Goal: Find specific page/section: Find specific page/section

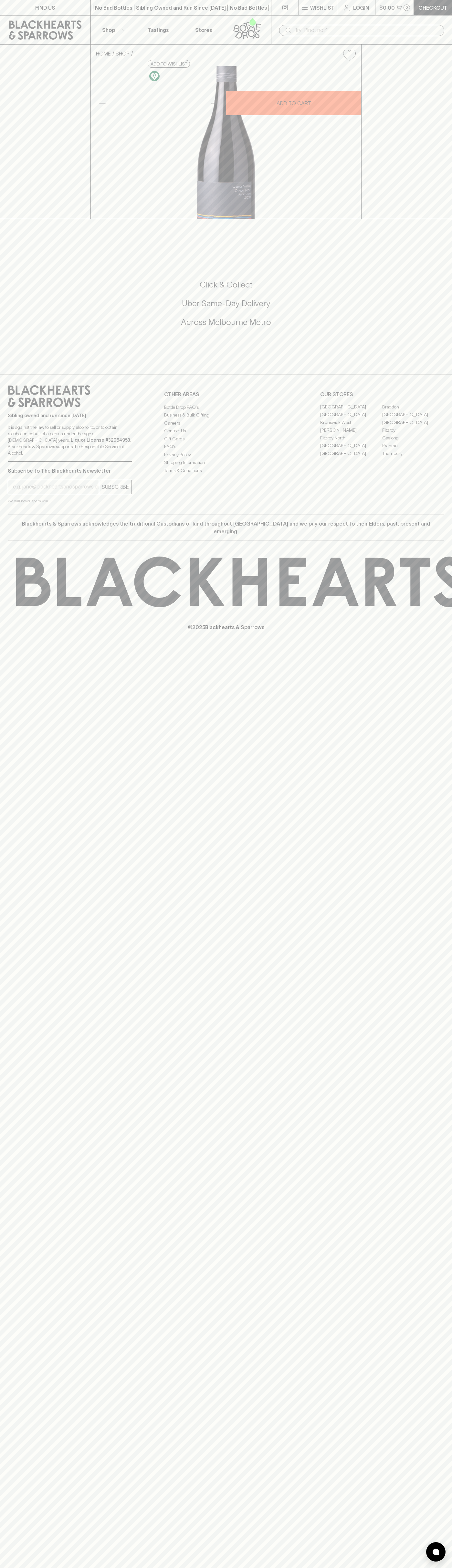
click at [194, 27] on link "Stores" at bounding box center [203, 29] width 45 height 29
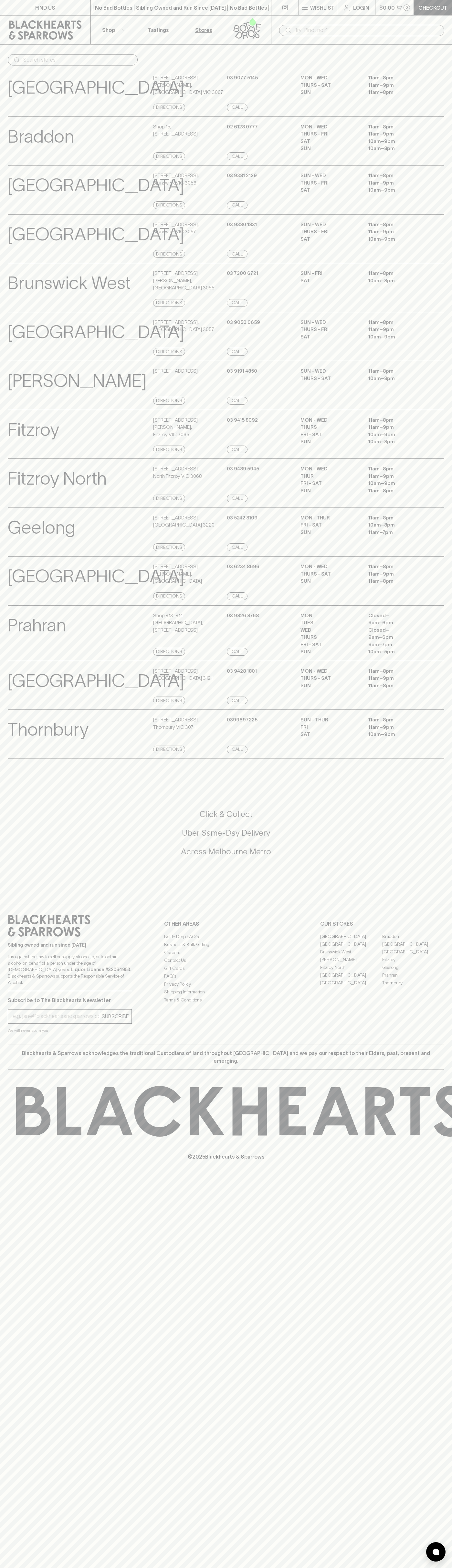
click at [440, 356] on div "SUN - WED 11am – 8pm THURS - FRI 11am – 9pm SAT 10am – 9pm" at bounding box center [372, 337] width 144 height 37
click at [256, 1567] on html "FIND US | No Bad Bottles | Sibling Owned and Run Since [DATE] | No Bad Bottles …" at bounding box center [226, 784] width 452 height 1568
click at [26, 1471] on div "FIND US | No Bad Bottles | Sibling Owned and Run Since [DATE] | No Bad Bottles …" at bounding box center [226, 784] width 452 height 1568
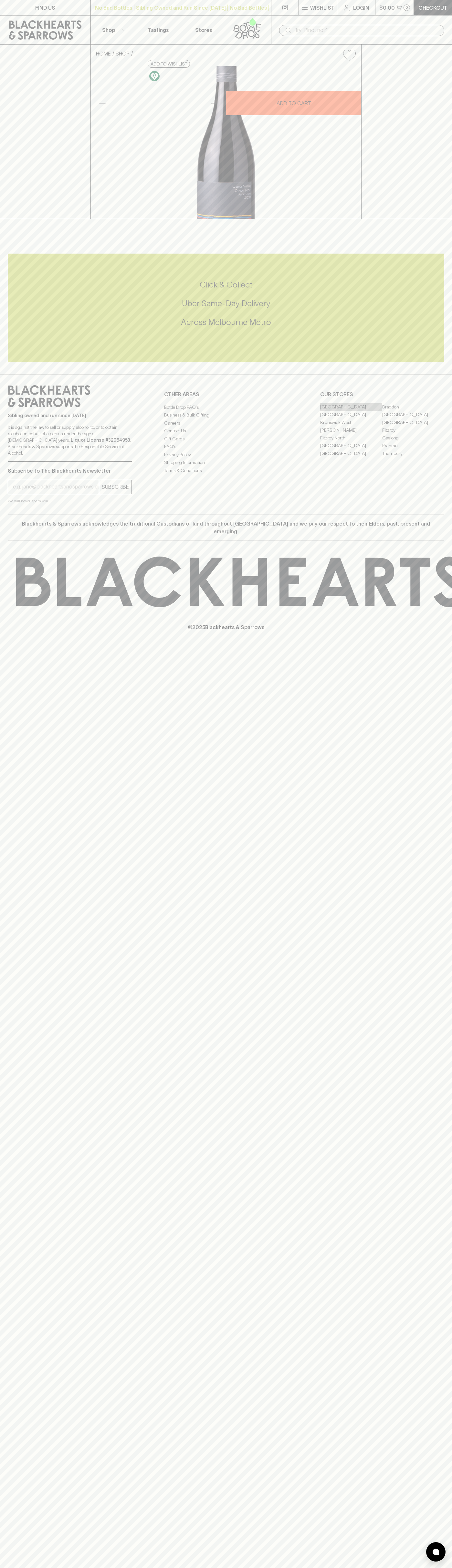
click at [351, 411] on link "[GEOGRAPHIC_DATA]" at bounding box center [351, 407] width 62 height 8
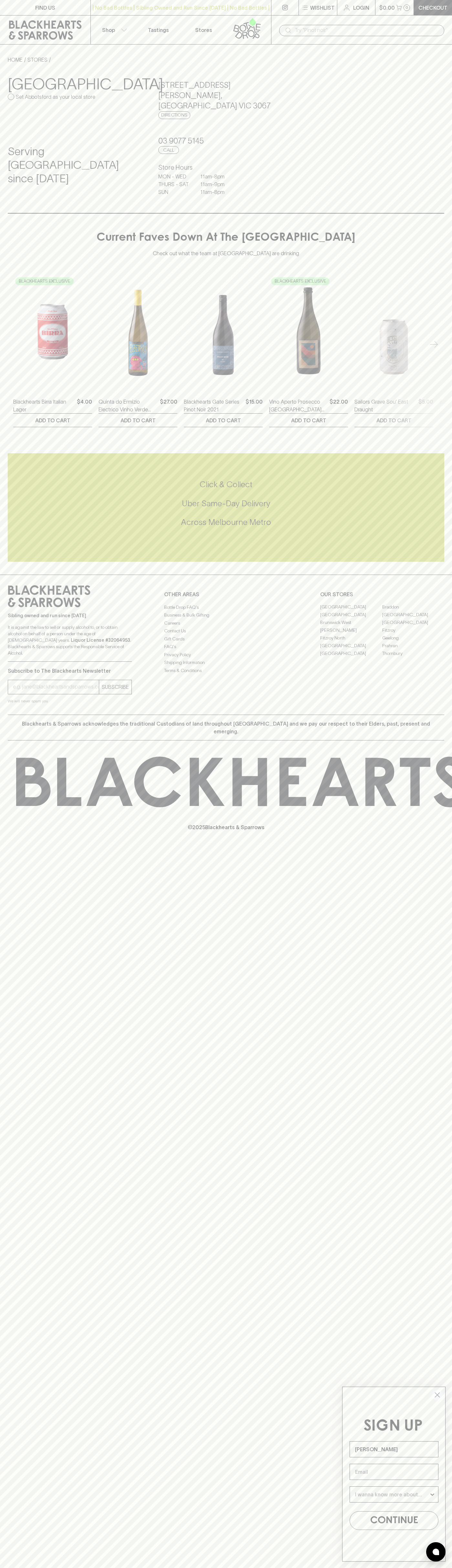
type input "John Smith"
